Goal: Information Seeking & Learning: Learn about a topic

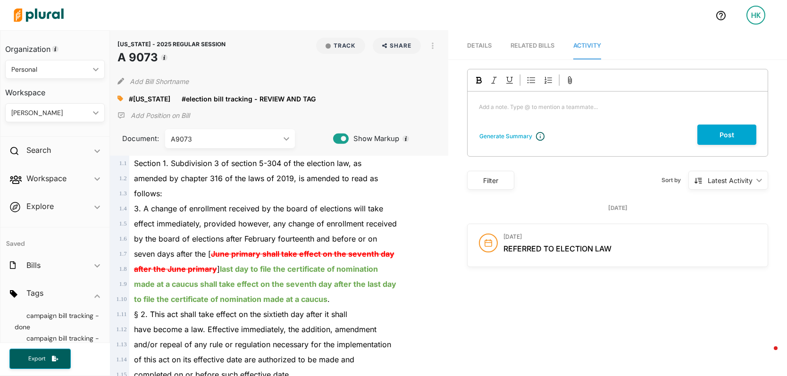
scroll to position [61, 0]
click at [504, 92] on div "Add a note. Type @ to mention a teammate... ﻿" at bounding box center [618, 108] width 300 height 33
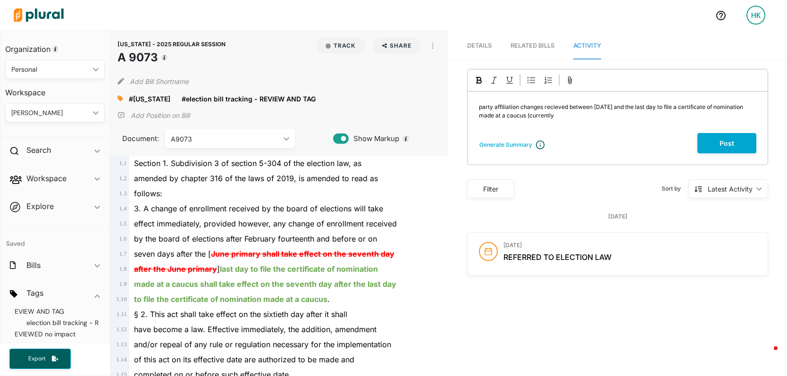
click at [621, 107] on span "party affiliation changes recieved between [DATE] and the last day to file a ce…" at bounding box center [612, 111] width 266 height 16
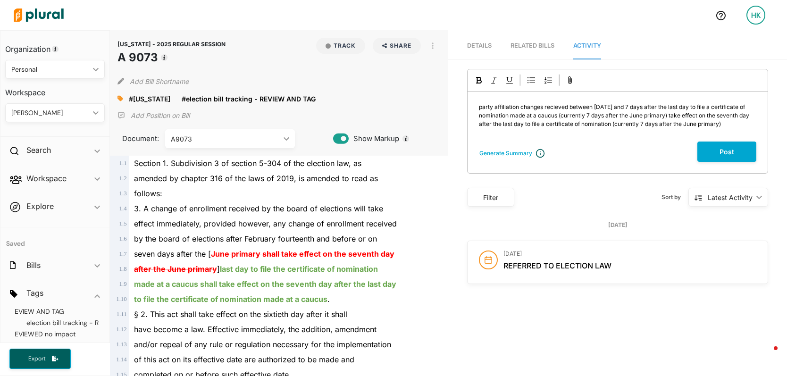
click at [638, 124] on span "party affiliation changes recieved between Feb 14 and 7 days after the last day…" at bounding box center [615, 115] width 272 height 24
drag, startPoint x: 681, startPoint y: 125, endPoint x: 688, endPoint y: 126, distance: 7.2
click at [682, 125] on span "party affiliation changes recieved between Feb 14 and 7 days after the last day…" at bounding box center [615, 115] width 272 height 24
click at [749, 126] on p "party affiliation changes received between Feb 14 and 7 days after the last day…" at bounding box center [617, 115] width 277 height 25
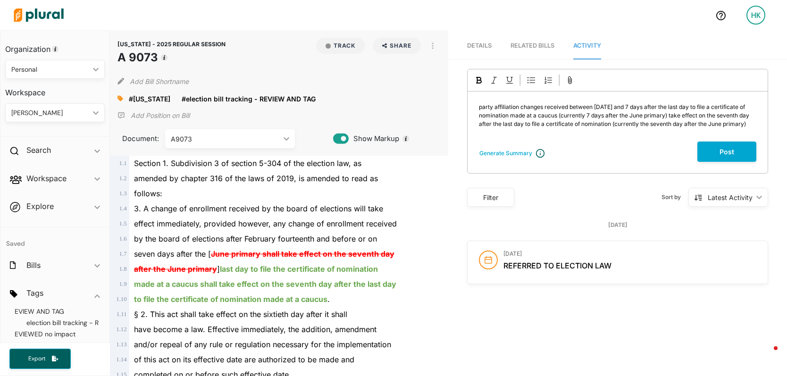
click at [474, 106] on div "party affiliation changes received between Feb 14 and 7 days after the last day…" at bounding box center [618, 117] width 300 height 50
click at [118, 96] on icon at bounding box center [120, 99] width 6 height 6
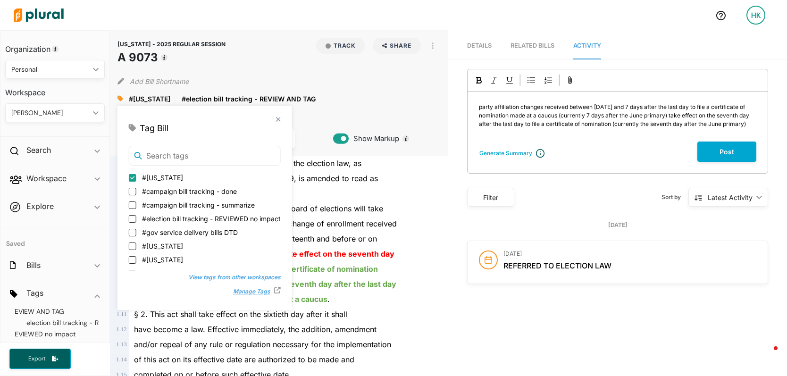
scroll to position [0, 0]
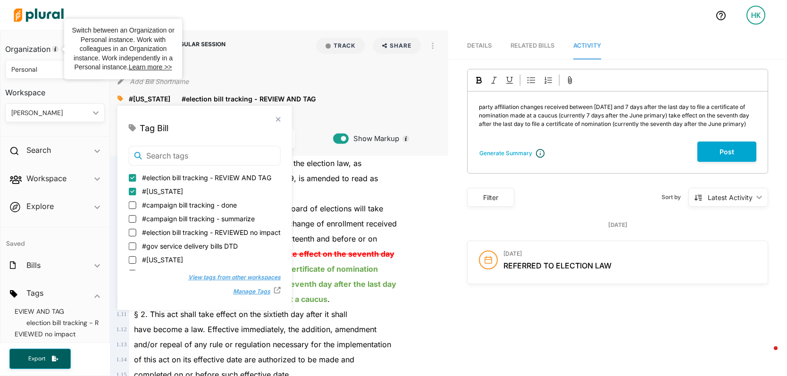
click at [54, 75] on div "Personal ic_keyboard_arrow_down" at bounding box center [55, 69] width 100 height 19
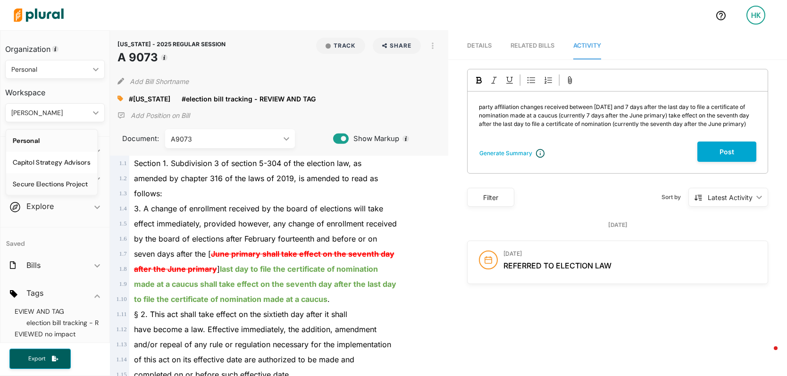
click at [57, 185] on div "Secure Elections Project" at bounding box center [52, 184] width 78 height 8
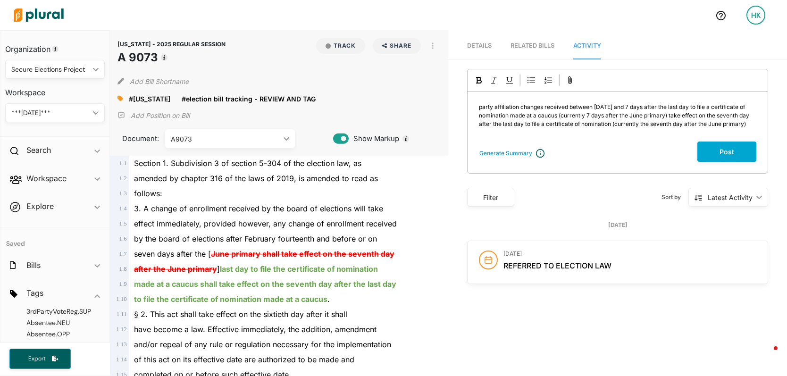
click at [118, 101] on icon at bounding box center [120, 98] width 6 height 7
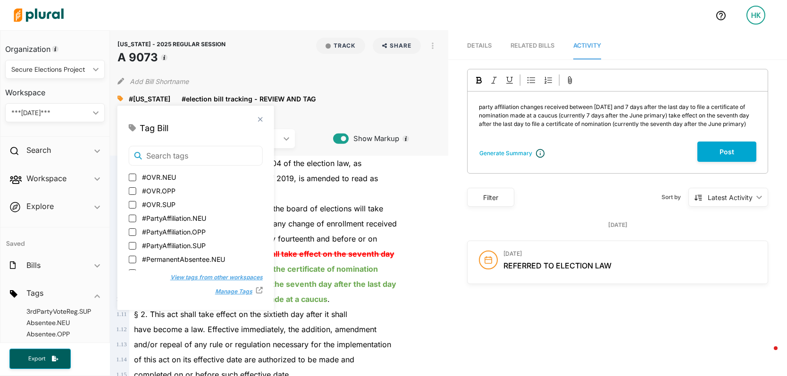
scroll to position [1878, 0]
click at [308, 211] on span "3. A change of enrollment received by the board of elections will take" at bounding box center [258, 208] width 249 height 9
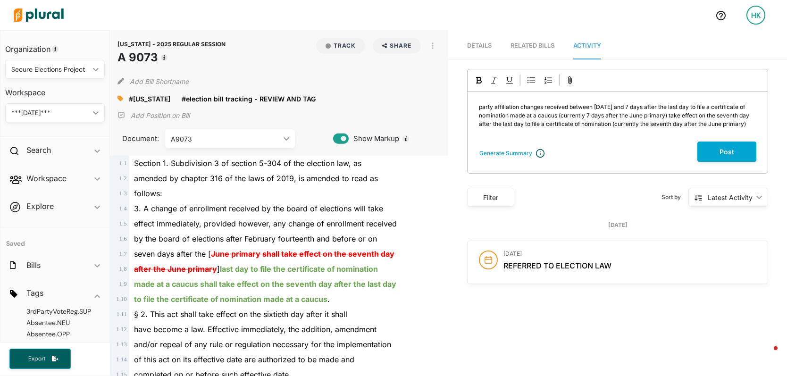
click at [479, 109] on span "party affiliation changes received between Feb 14 and 7 days after the last day…" at bounding box center [615, 115] width 272 height 24
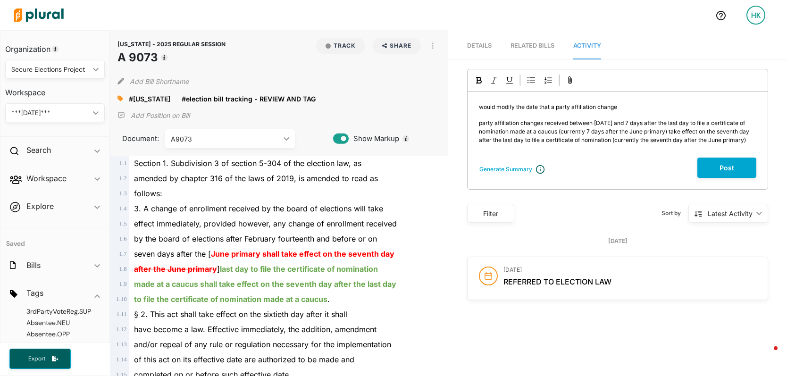
click at [521, 109] on span "would modify the date that a party affiliation change" at bounding box center [548, 106] width 138 height 7
click at [569, 107] on span "would modify the effective date that a party affiliation change" at bounding box center [560, 106] width 163 height 7
click at [568, 107] on span "would modify the effective date that a party affiliation change" at bounding box center [560, 106] width 163 height 7
click at [663, 104] on p "would modify the effective date of a party affiliation change" at bounding box center [617, 107] width 277 height 8
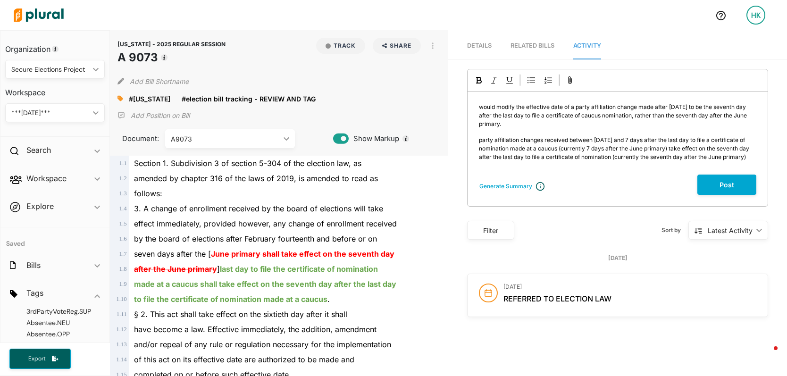
click at [549, 150] on span "party affiliation changes received between Feb 14 and 7 days after the last day…" at bounding box center [615, 148] width 272 height 24
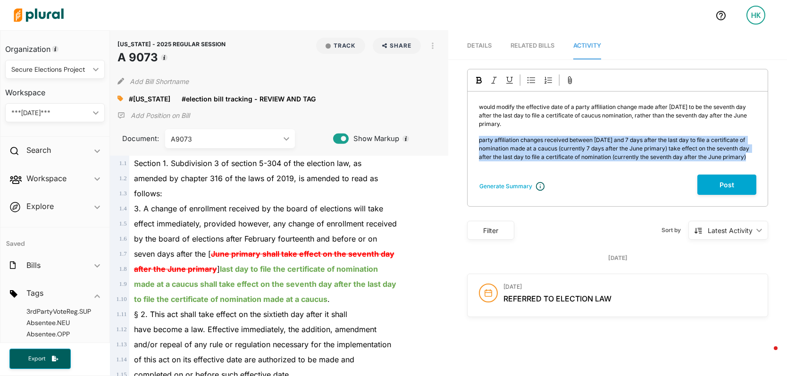
click at [549, 150] on span "party affiliation changes received between Feb 14 and 7 days after the last day…" at bounding box center [615, 148] width 272 height 24
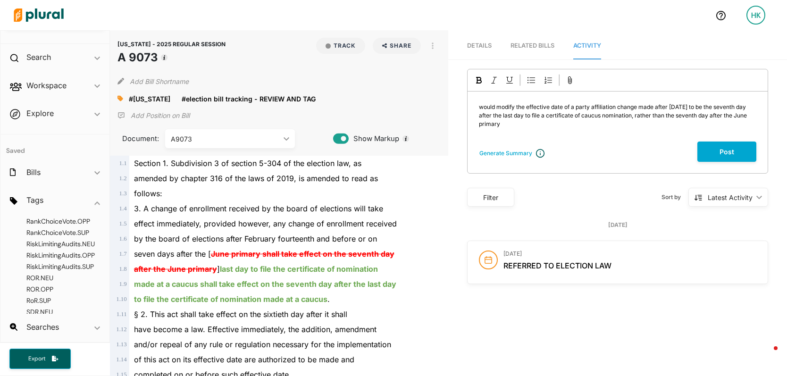
scroll to position [2281, 0]
click at [716, 152] on button "Post" at bounding box center [726, 152] width 59 height 20
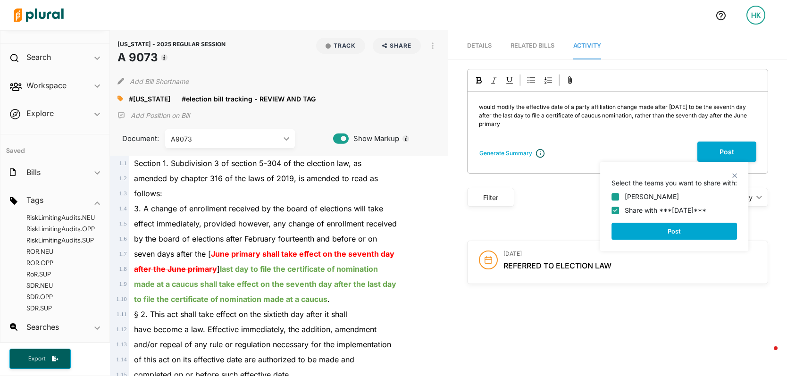
click at [613, 198] on input "[PERSON_NAME]" at bounding box center [616, 197] width 8 height 8
checkbox input "true"
click at [643, 226] on button "Post" at bounding box center [675, 231] width 126 height 17
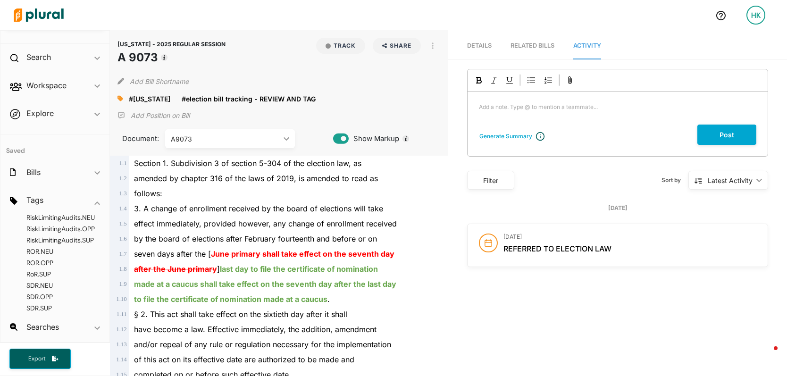
click at [120, 98] on icon at bounding box center [120, 99] width 6 height 6
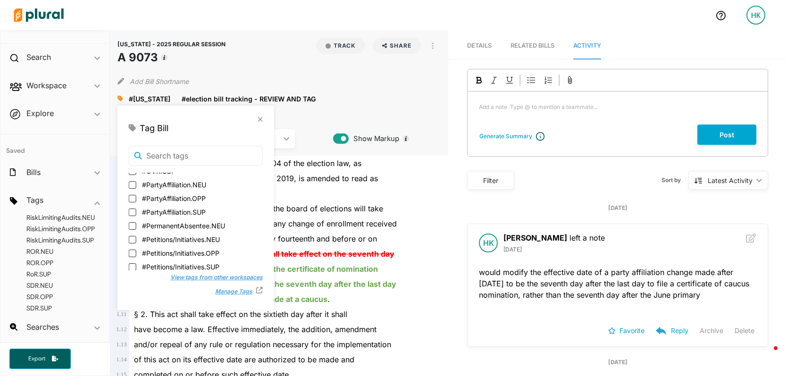
scroll to position [1865, 0]
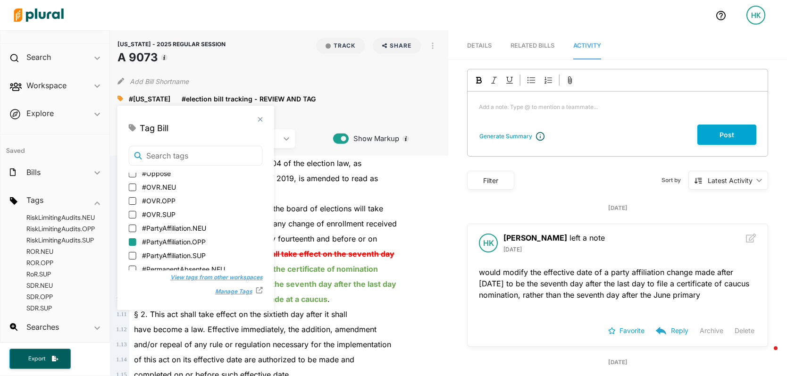
click at [134, 241] on input "#PartyAffiliation.OPP" at bounding box center [133, 242] width 8 height 8
checkbox input "true"
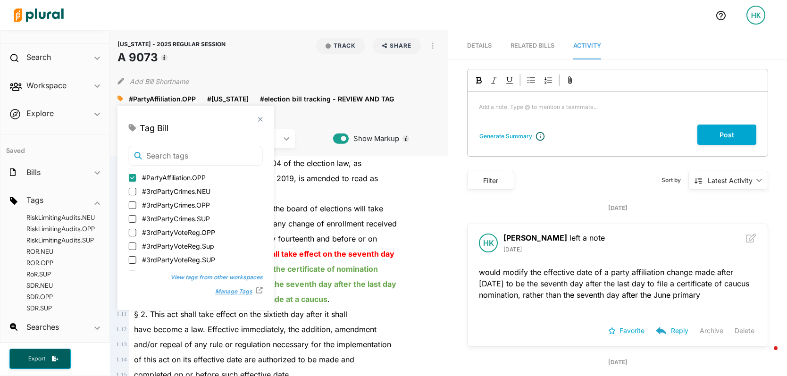
click at [392, 207] on div "3. A change of enrollment received by the board of elections will take" at bounding box center [283, 208] width 309 height 15
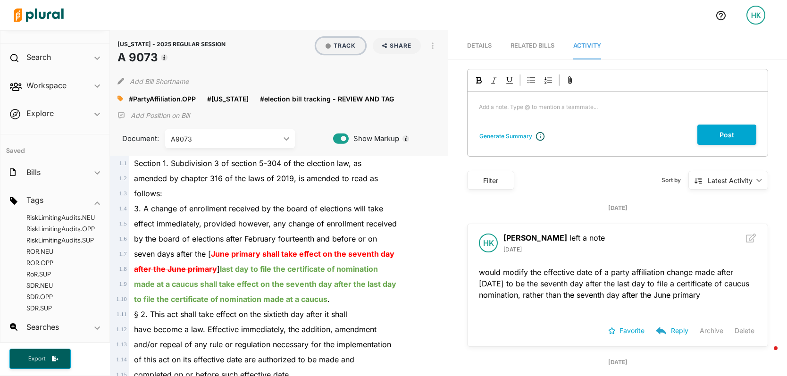
click at [341, 41] on button "Track" at bounding box center [340, 46] width 49 height 16
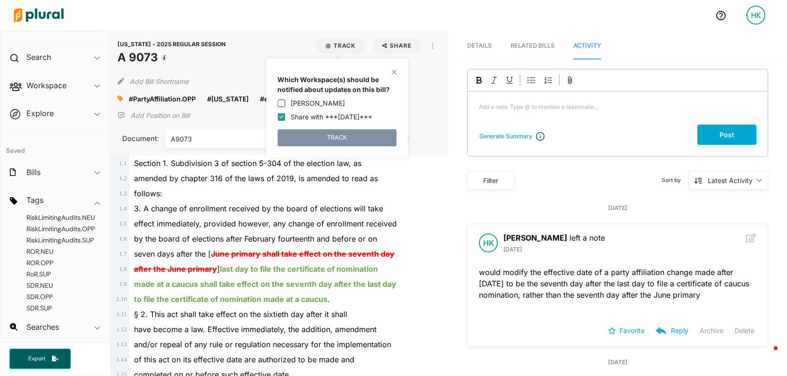
click at [288, 104] on div "[PERSON_NAME]" at bounding box center [336, 103] width 119 height 10
click at [283, 103] on input "[PERSON_NAME]" at bounding box center [281, 104] width 8 height 8
click at [281, 104] on input "[PERSON_NAME]" at bounding box center [281, 104] width 8 height 8
checkbox input "false"
click at [312, 132] on button "TRACK" at bounding box center [336, 137] width 119 height 17
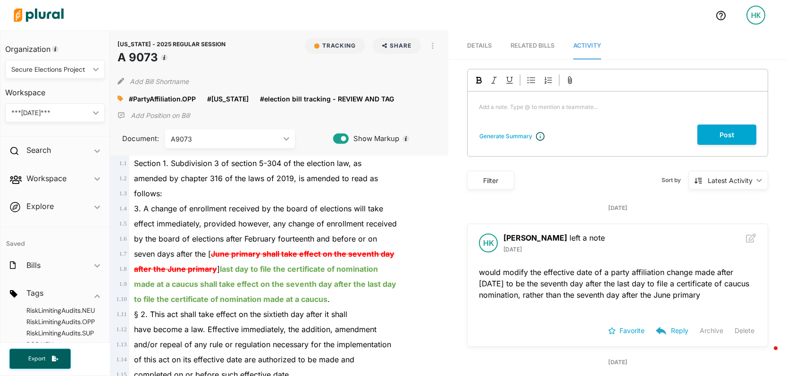
click at [55, 73] on div "Secure Elections Project" at bounding box center [50, 70] width 78 height 10
click at [42, 143] on div "Personal" at bounding box center [52, 141] width 78 height 8
click at [385, 99] on div "#election bill tracking - REVIEW AND TAG close" at bounding box center [332, 99] width 145 height 14
click at [394, 100] on polygon at bounding box center [397, 98] width 7 height 7
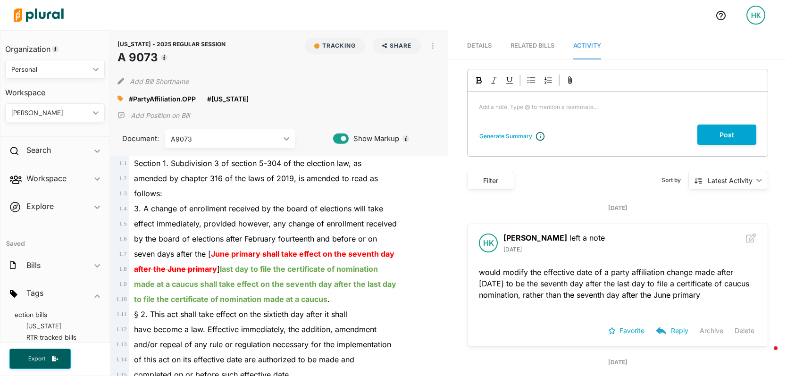
click at [118, 100] on icon at bounding box center [120, 99] width 6 height 6
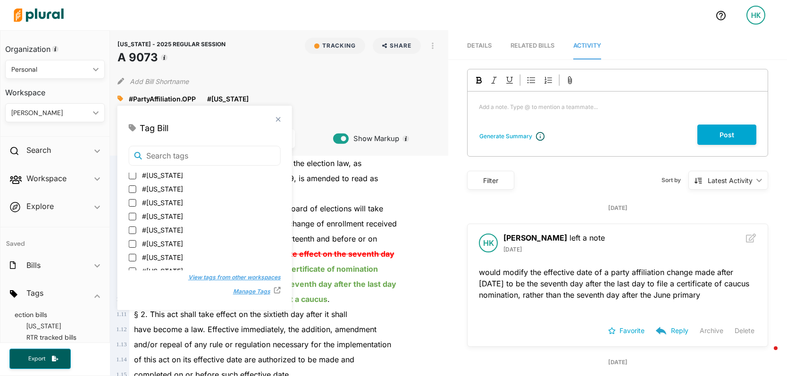
scroll to position [143, 0]
click at [129, 228] on input "#reviewed and tagged election bills" at bounding box center [133, 226] width 8 height 8
checkbox input "true"
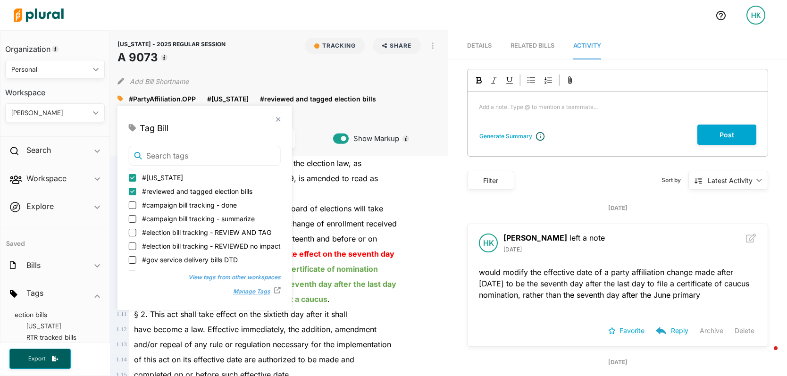
click at [356, 233] on div "by the board of elections after February fourteenth and before or on" at bounding box center [283, 238] width 309 height 15
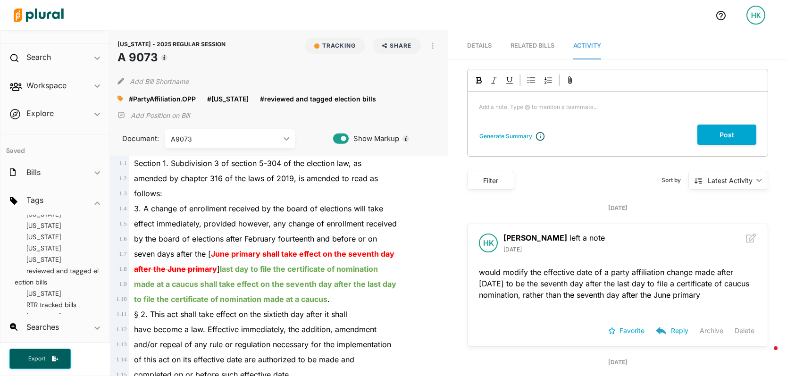
scroll to position [170, 0]
click at [38, 226] on span "[US_STATE]" at bounding box center [43, 222] width 34 height 8
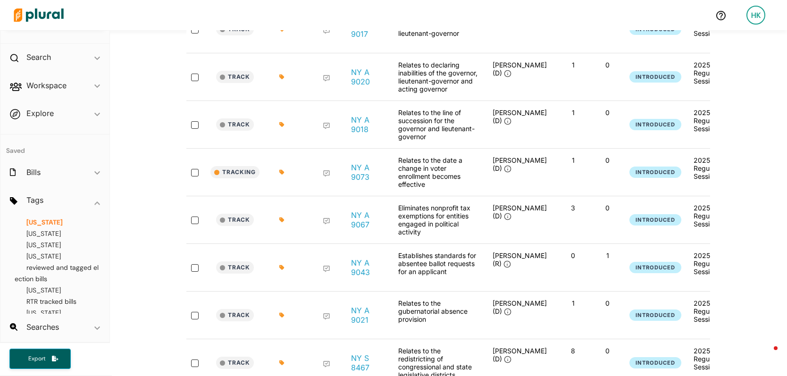
scroll to position [231, 0]
click at [355, 272] on link "NY A 9043" at bounding box center [367, 267] width 32 height 19
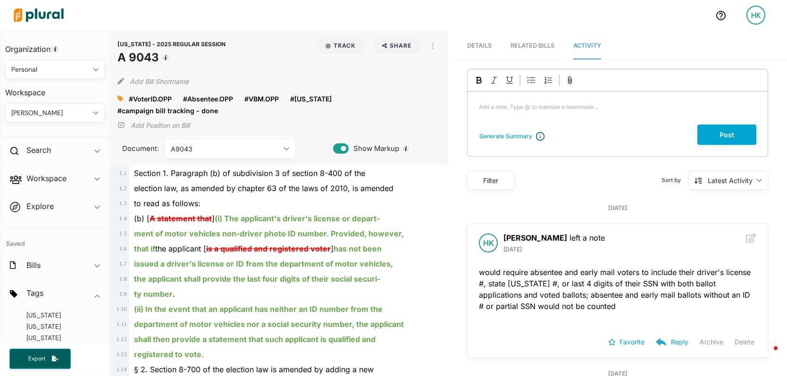
click at [35, 68] on div "Personal" at bounding box center [50, 70] width 78 height 10
click at [75, 183] on div "Secure Elections Project" at bounding box center [52, 184] width 78 height 8
click at [334, 44] on button "Track" at bounding box center [340, 46] width 49 height 16
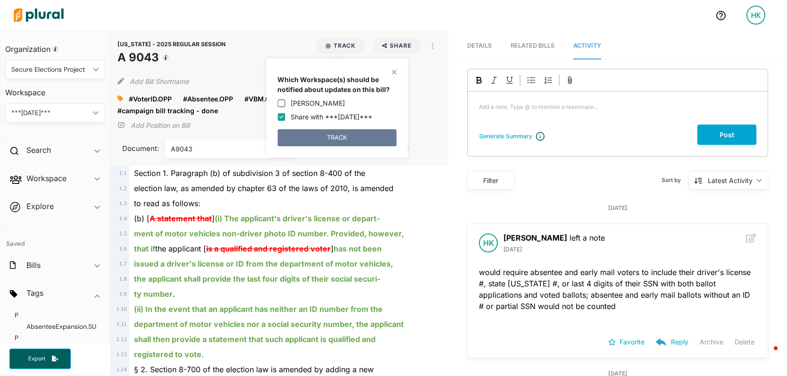
click at [350, 137] on button "TRACK" at bounding box center [336, 137] width 119 height 17
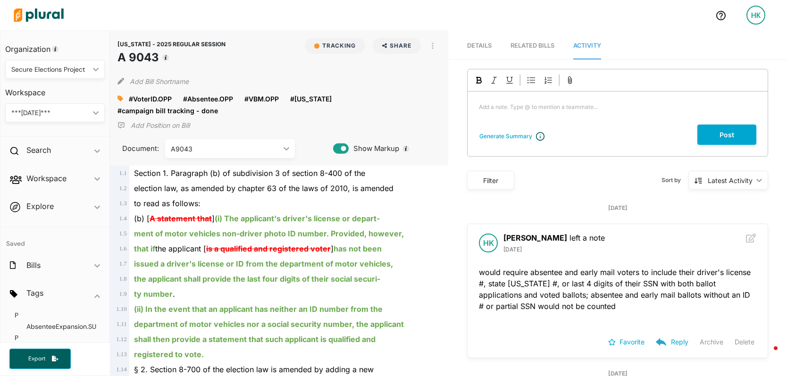
click at [47, 60] on div "Secure Elections Project ic_keyboard_arrow_down" at bounding box center [55, 69] width 100 height 19
click at [34, 137] on div "Personal" at bounding box center [52, 141] width 78 height 8
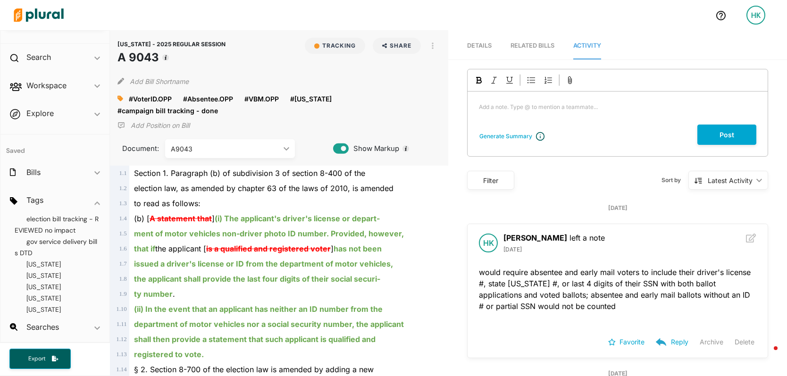
scroll to position [102, 0]
click at [52, 294] on span "[US_STATE]" at bounding box center [43, 290] width 34 height 8
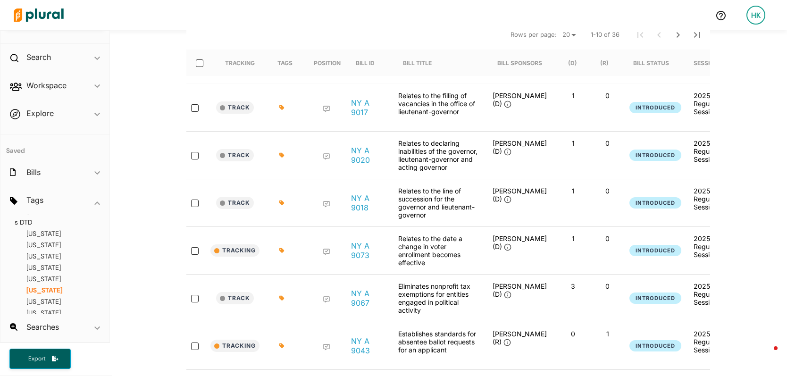
scroll to position [159, 0]
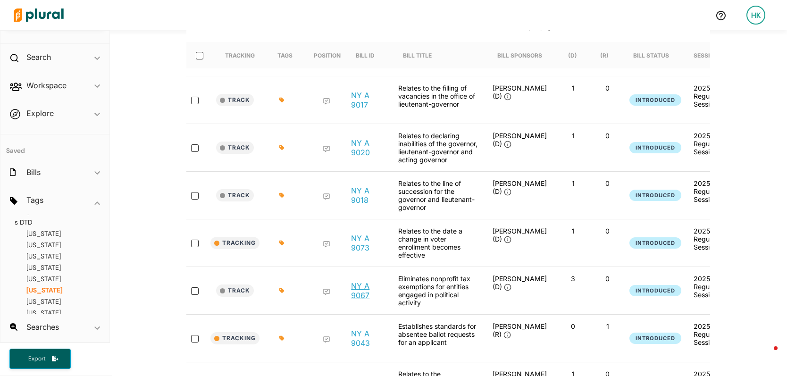
click at [356, 288] on link "NY A 9067" at bounding box center [367, 290] width 32 height 19
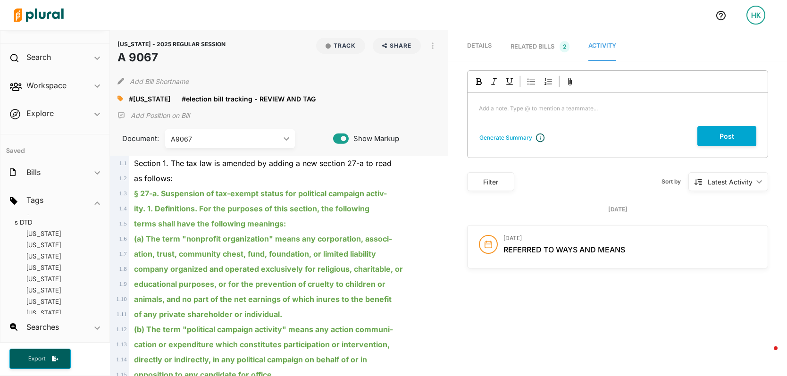
click at [553, 112] on p "Add a note. Type @ to mention a teammate... ﻿" at bounding box center [617, 108] width 277 height 8
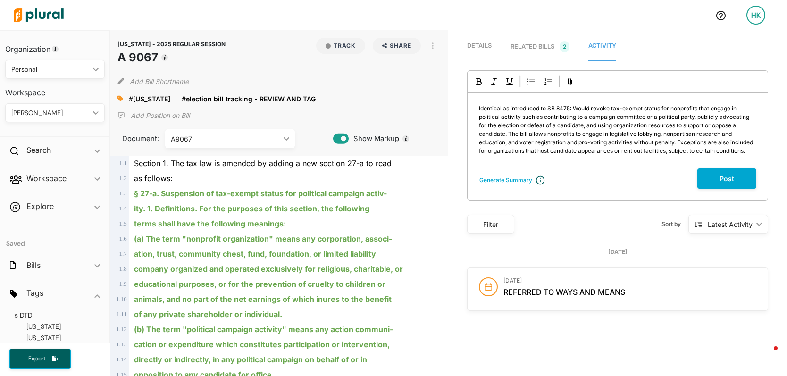
click at [29, 66] on div "Personal" at bounding box center [50, 70] width 78 height 10
click at [56, 165] on div "Capitol Strategy Advisors" at bounding box center [52, 163] width 78 height 8
click at [725, 186] on button "Post" at bounding box center [726, 178] width 59 height 20
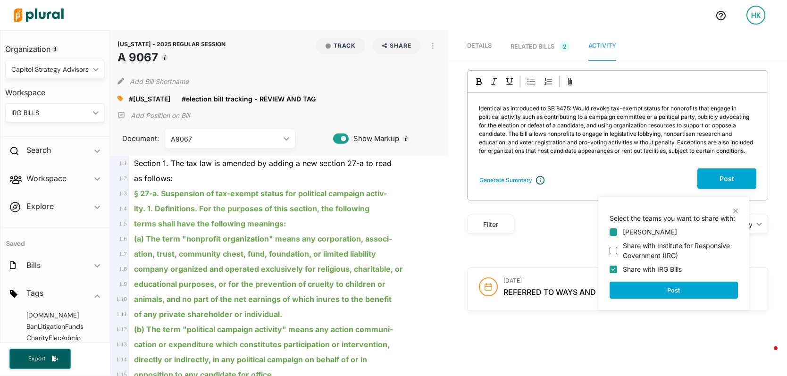
click at [615, 231] on input "[PERSON_NAME]" at bounding box center [614, 232] width 8 height 8
checkbox input "true"
click at [668, 286] on button "Post" at bounding box center [674, 290] width 128 height 17
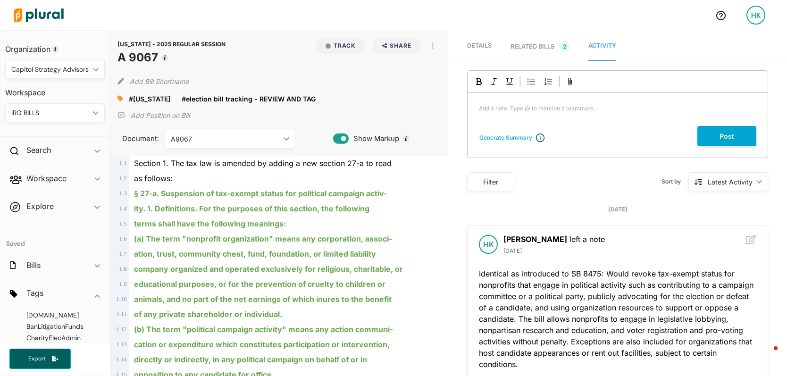
click at [117, 97] on icon at bounding box center [120, 99] width 6 height 6
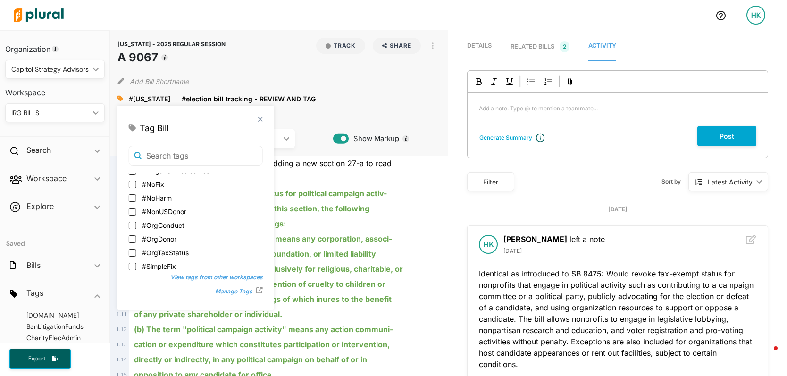
scroll to position [264, 0]
click at [132, 244] on input "#OrgDonor" at bounding box center [133, 242] width 8 height 8
checkbox input "true"
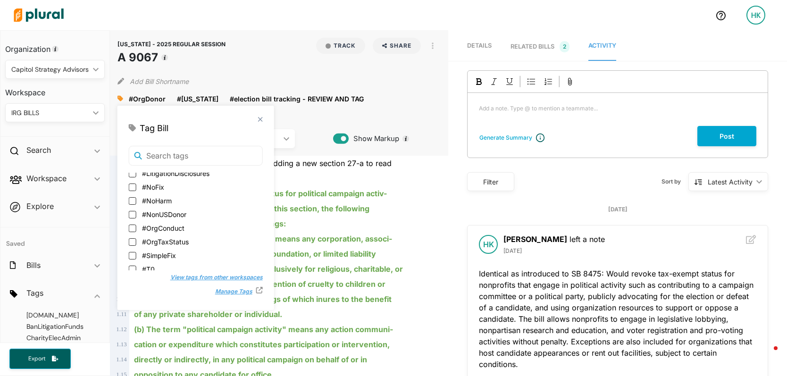
scroll to position [283, 0]
click at [133, 238] on input "#OrgTaxStatus" at bounding box center [133, 238] width 8 height 8
checkbox input "true"
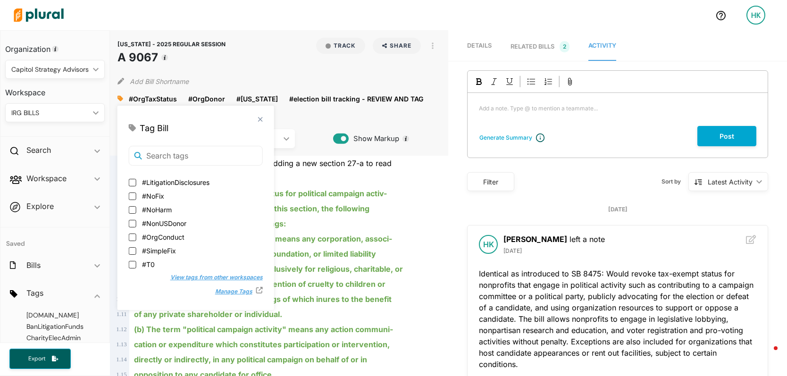
scroll to position [0, 0]
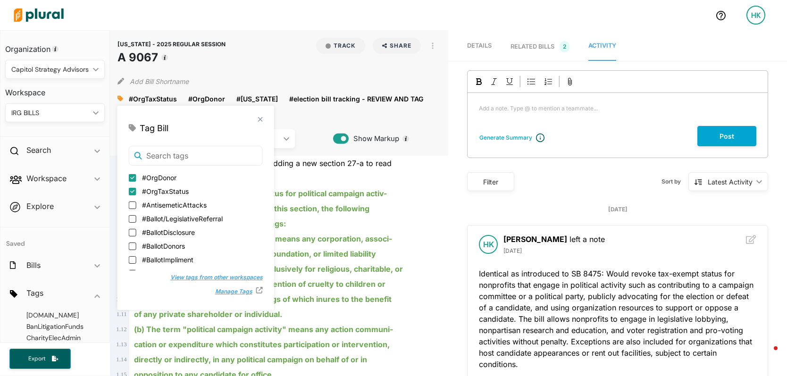
click at [315, 202] on div "ity. 1. Definitions. For the purposes of this section, the following" at bounding box center [283, 208] width 309 height 15
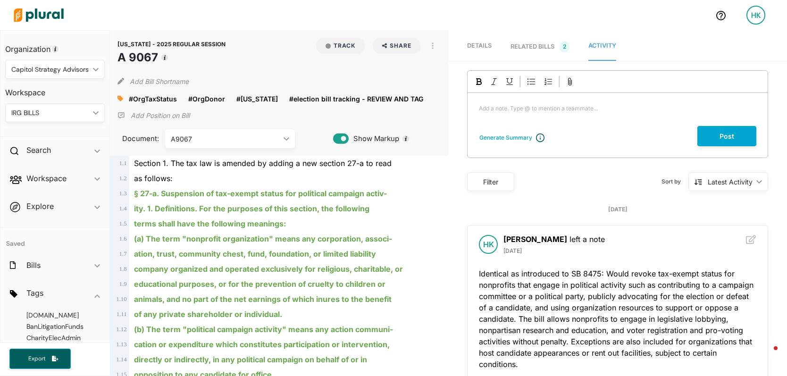
click at [70, 74] on div "Capitol Strategy Advisors ic_keyboard_arrow_down" at bounding box center [55, 69] width 100 height 19
click at [50, 140] on div "Personal" at bounding box center [54, 141] width 82 height 8
click at [424, 98] on polygon at bounding box center [427, 98] width 7 height 7
click at [117, 98] on icon at bounding box center [120, 98] width 6 height 7
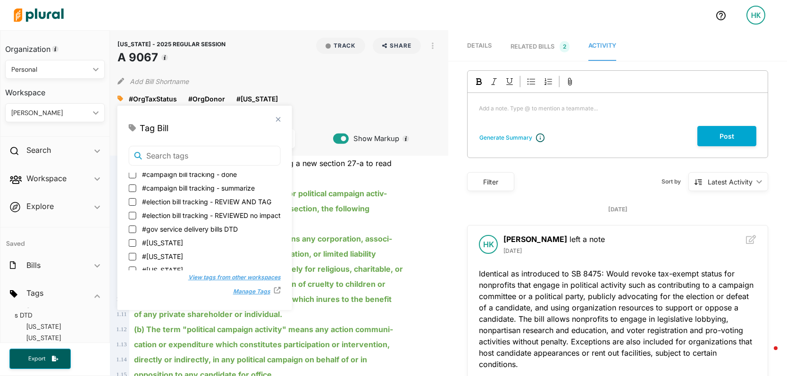
scroll to position [7, 0]
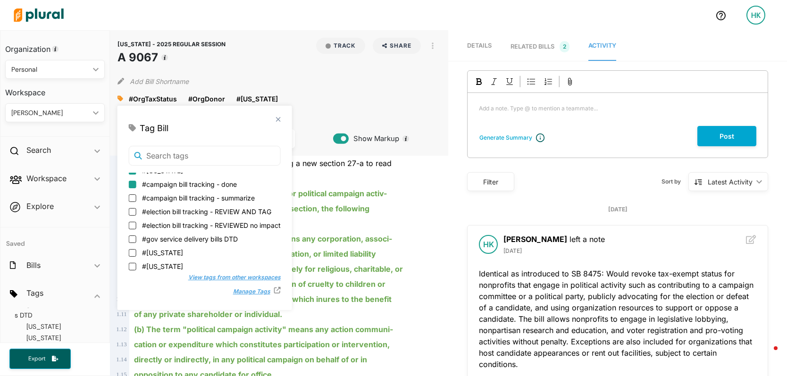
click at [132, 182] on input "#campaign bill tracking - done" at bounding box center [133, 185] width 8 height 8
checkbox input "true"
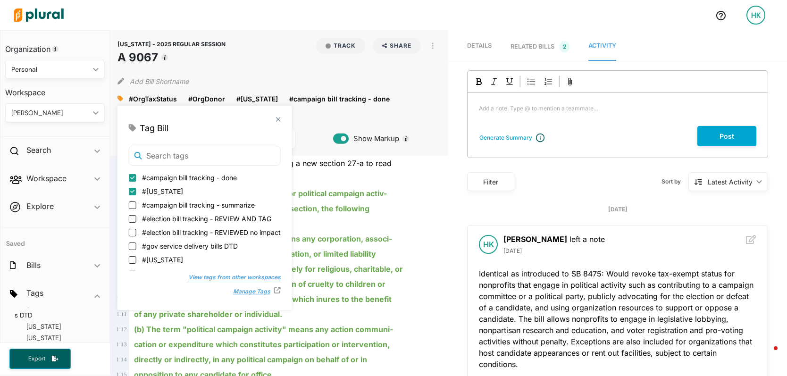
click at [394, 176] on div "as follows:" at bounding box center [283, 178] width 309 height 15
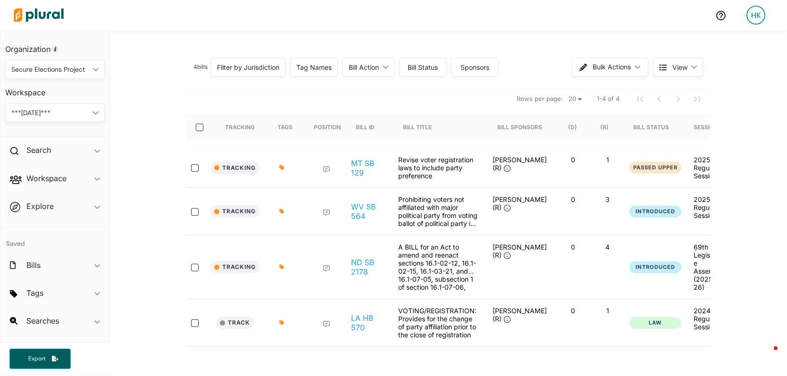
scroll to position [144, 0]
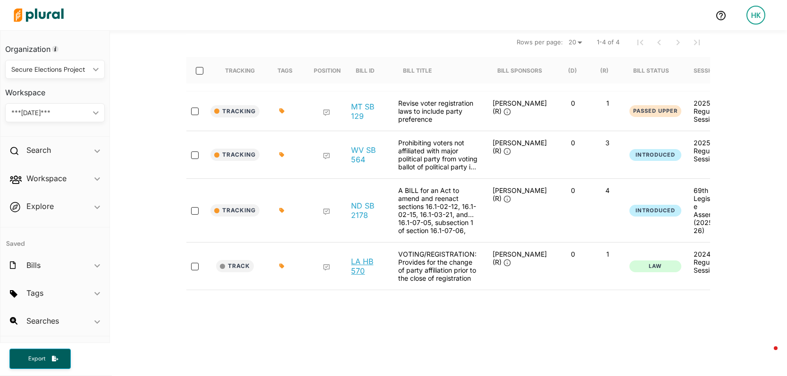
click at [360, 257] on link "LA HB 570" at bounding box center [367, 266] width 32 height 19
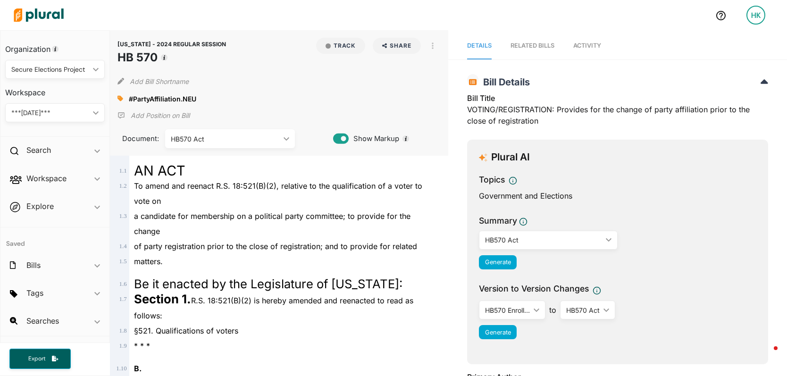
click at [596, 44] on span "Activity" at bounding box center [587, 45] width 28 height 7
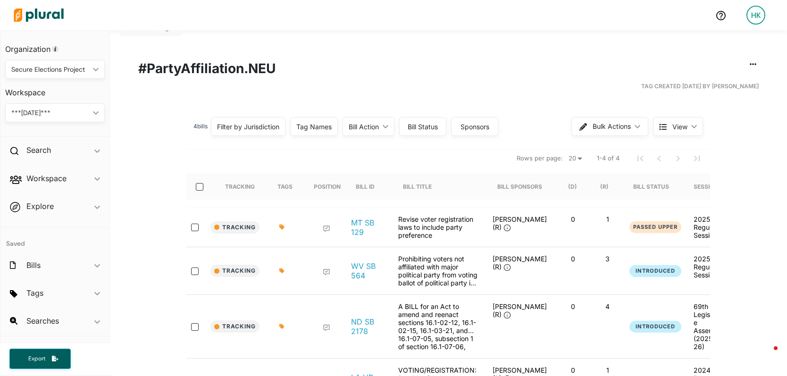
scroll to position [159, 0]
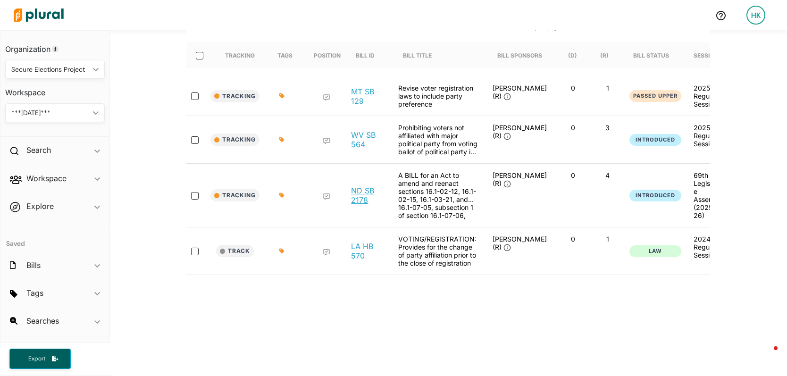
click at [363, 186] on link "ND SB 2178" at bounding box center [367, 195] width 32 height 19
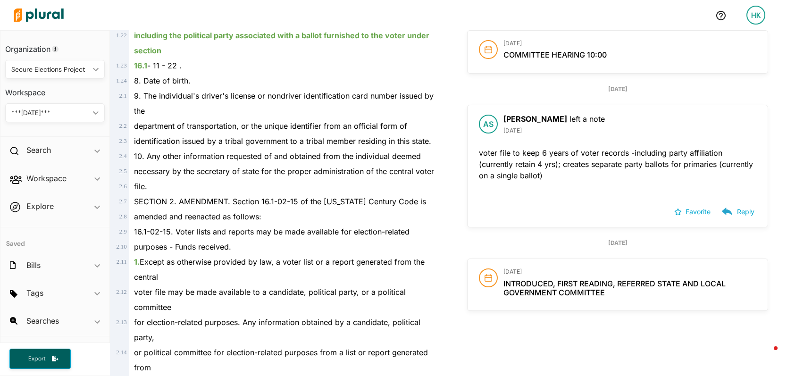
scroll to position [507, 0]
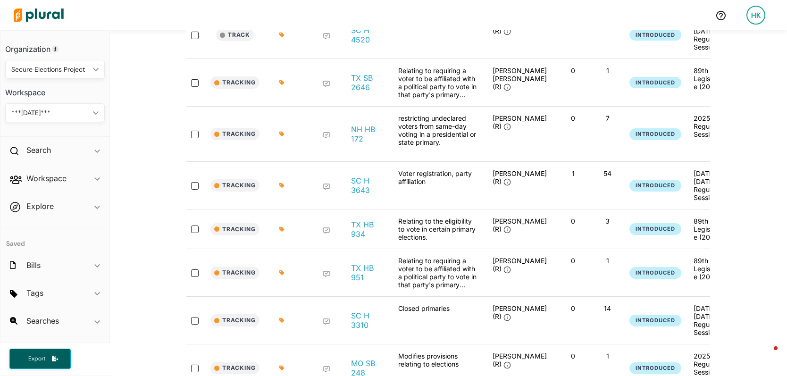
scroll to position [275, 0]
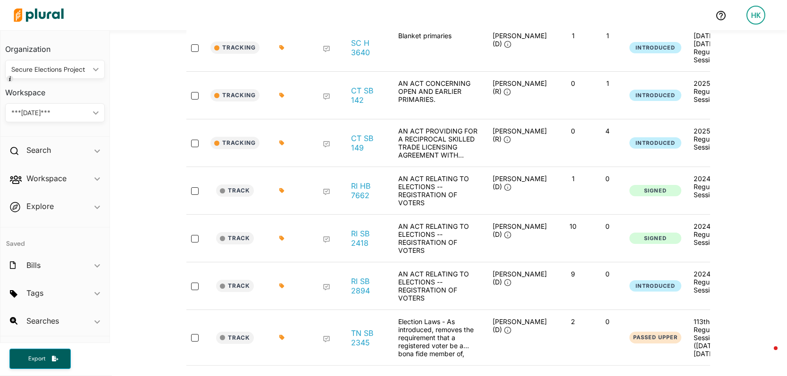
scroll to position [394, 0]
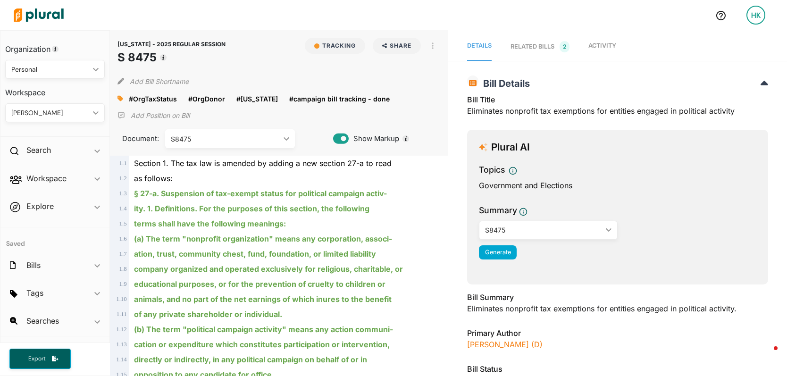
click at [593, 40] on link "Activity" at bounding box center [602, 47] width 28 height 28
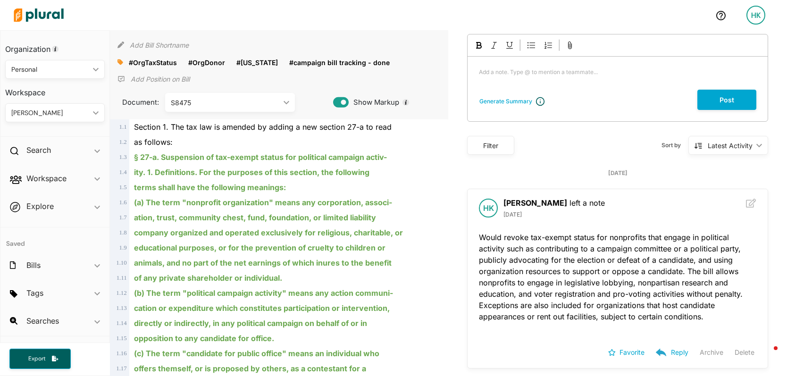
scroll to position [84, 0]
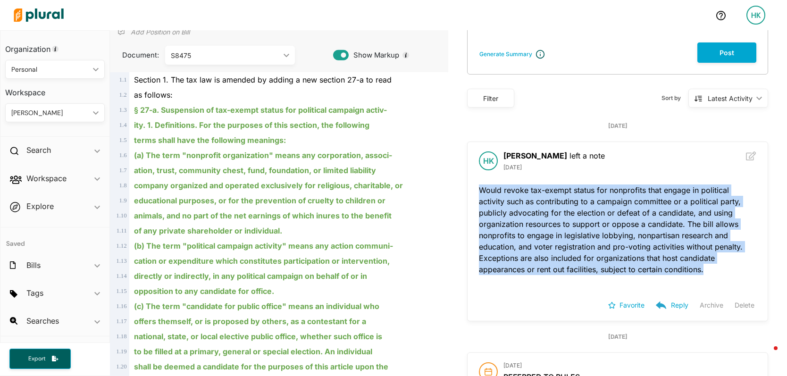
drag, startPoint x: 487, startPoint y: 195, endPoint x: 713, endPoint y: 270, distance: 237.5
click at [713, 270] on p "Would revoke tax-exempt status for nonprofits that engage in political activity…" at bounding box center [617, 229] width 277 height 91
copy p "Would revoke tax-exempt status for nonprofits that engage in political activity…"
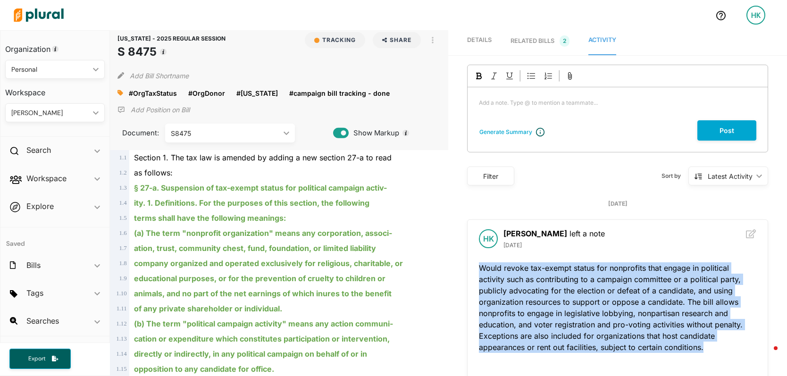
scroll to position [0, 0]
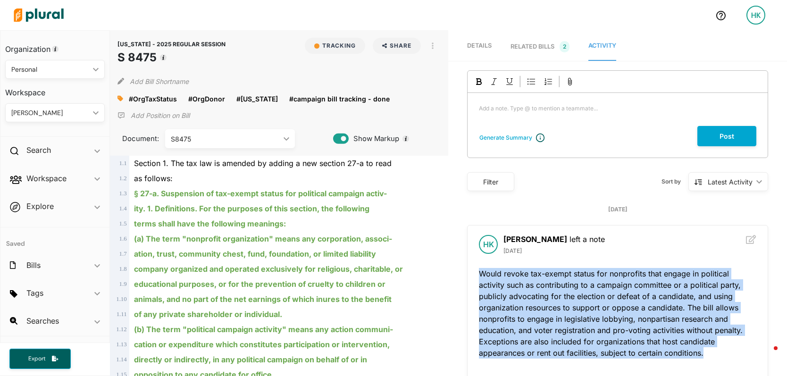
click at [529, 51] on div "RELATED BILLS 2" at bounding box center [540, 46] width 59 height 11
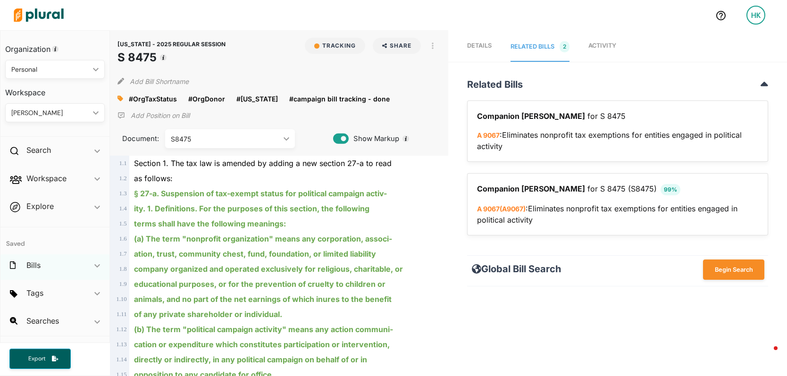
click at [56, 278] on div "Bills ic_keyboard_arrow_down" at bounding box center [54, 266] width 109 height 25
click at [66, 262] on div "Bills ic_keyboard_arrow_down" at bounding box center [54, 266] width 109 height 25
click at [58, 299] on div "Tags ic_keyboard_arrow_down" at bounding box center [54, 294] width 109 height 25
click at [50, 318] on div "campaign bill tracking - done campaign bill tracking - summarize election bill …" at bounding box center [54, 357] width 109 height 99
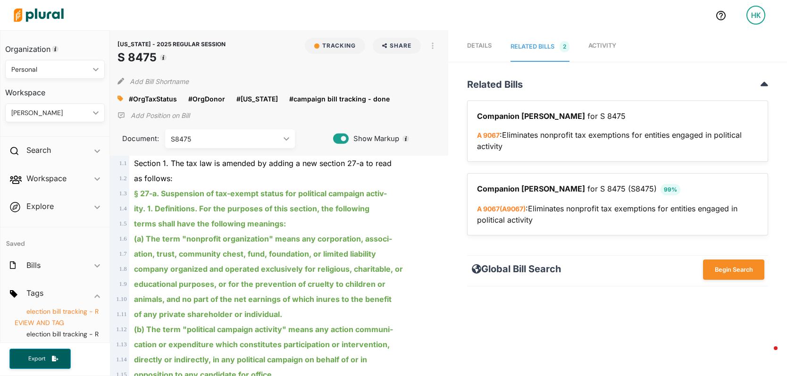
click at [51, 312] on span "election bill tracking - REVIEW AND TAG" at bounding box center [57, 317] width 84 height 20
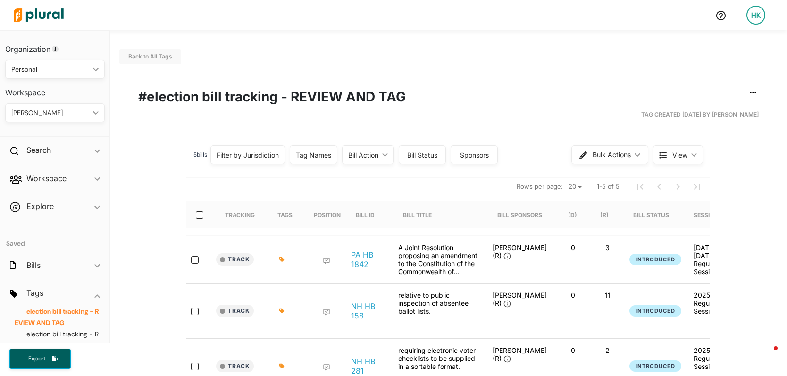
click at [67, 16] on img at bounding box center [39, 15] width 66 height 33
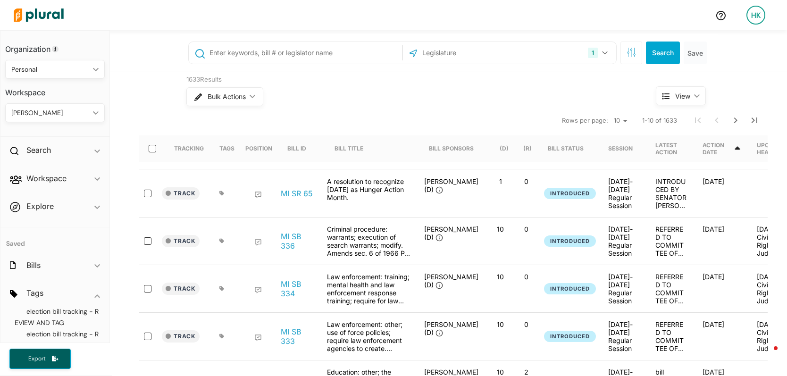
click at [504, 52] on div "1 [US_STATE] [GEOGRAPHIC_DATA] Congress [US_STATE] [US_STATE] [US_STATE] [US_ST…" at bounding box center [509, 53] width 209 height 18
click at [493, 49] on input "text" at bounding box center [471, 53] width 101 height 18
type input "e"
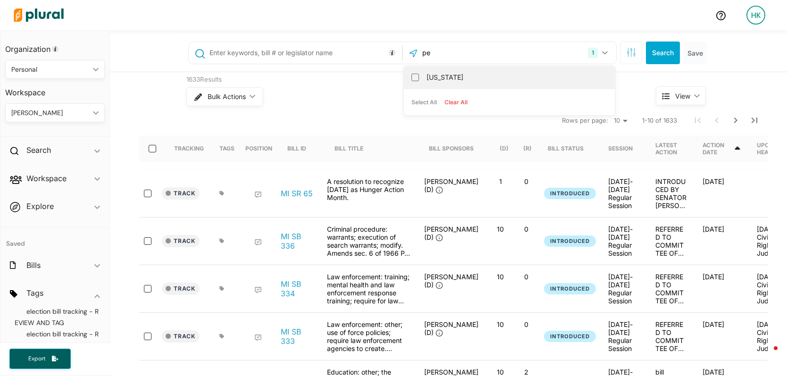
type input "pe"
click at [444, 82] on label "[US_STATE]" at bounding box center [516, 77] width 179 height 14
click at [419, 81] on input "[US_STATE]" at bounding box center [415, 78] width 8 height 8
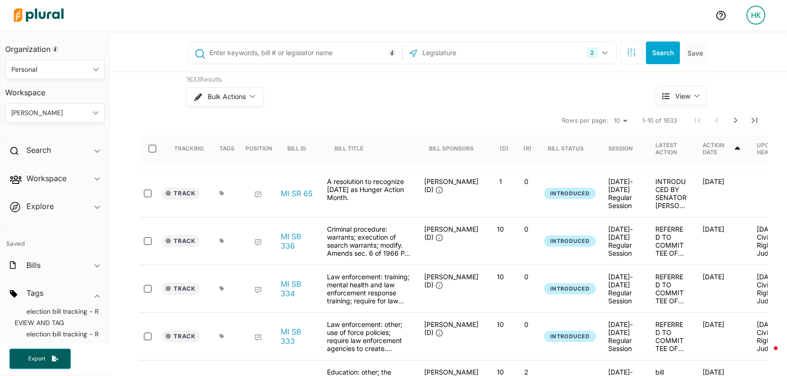
click at [260, 49] on input "text" at bounding box center [304, 53] width 191 height 18
type input "1822"
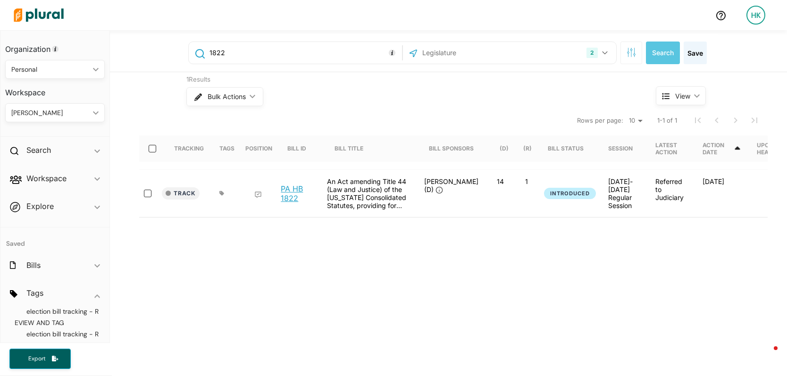
click at [291, 186] on link "PA HB 1822" at bounding box center [299, 193] width 36 height 19
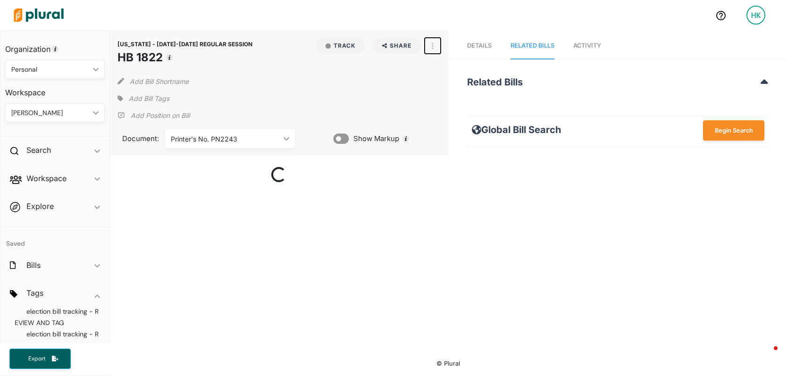
click at [434, 49] on button "button" at bounding box center [433, 46] width 16 height 16
click at [450, 88] on div "View Source" at bounding box center [472, 88] width 57 height 8
